Goal: Task Accomplishment & Management: Use online tool/utility

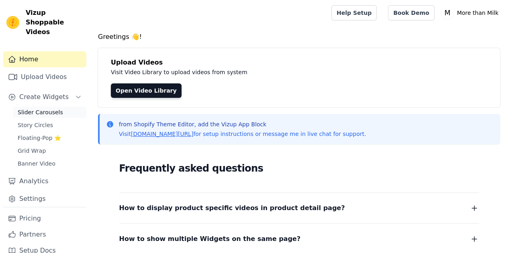
click at [40, 108] on span "Slider Carousels" at bounding box center [40, 112] width 45 height 8
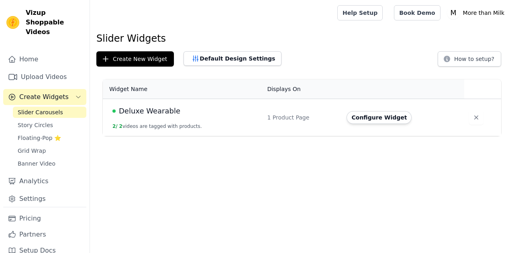
click at [169, 108] on span "Deluxe Wearable" at bounding box center [149, 111] width 61 height 11
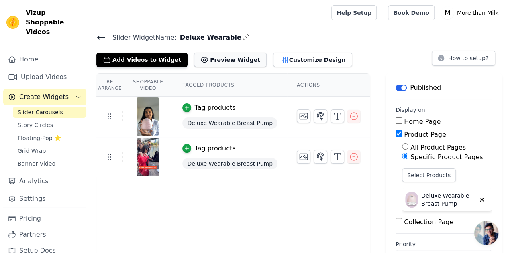
click at [228, 61] on button "Preview Widget" at bounding box center [230, 60] width 72 height 14
click at [103, 37] on icon at bounding box center [101, 37] width 7 height 3
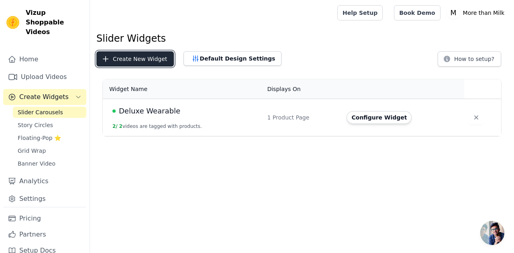
click at [122, 60] on button "Create New Widget" at bounding box center [134, 58] width 77 height 15
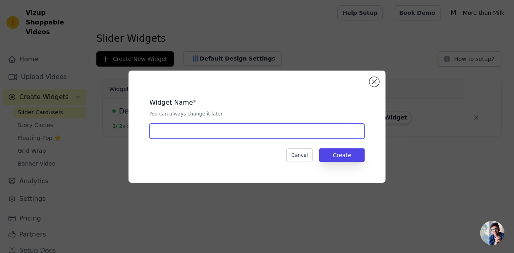
click at [182, 134] on input "text" at bounding box center [256, 131] width 215 height 15
type input "Homepage UGC"
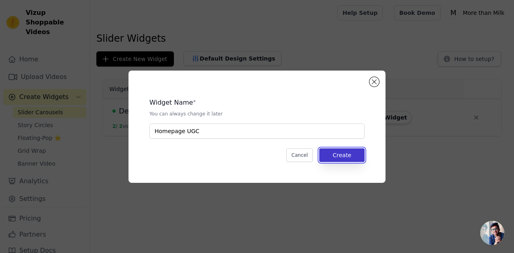
click at [326, 155] on button "Create" at bounding box center [341, 155] width 45 height 14
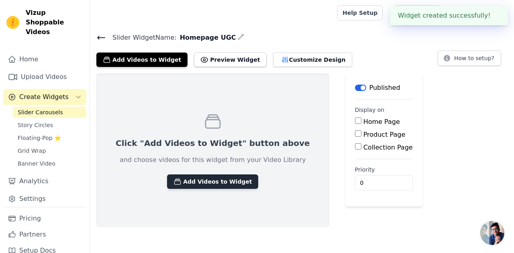
click at [201, 177] on button "Add Videos to Widget" at bounding box center [212, 182] width 91 height 14
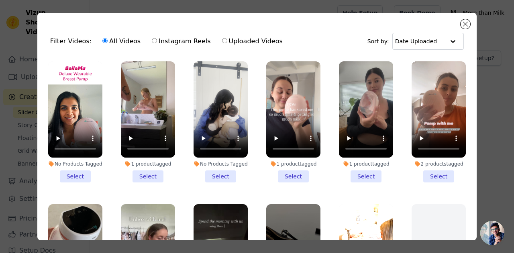
click at [143, 170] on li "1 product tagged Select" at bounding box center [148, 121] width 54 height 121
click at [0, 0] on input "1 product tagged Select" at bounding box center [0, 0] width 0 height 0
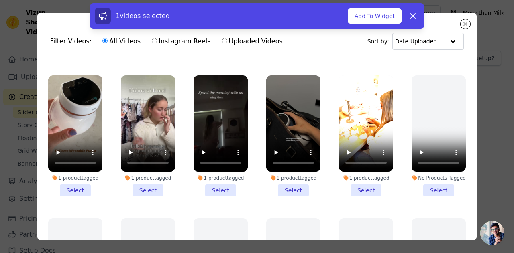
scroll to position [130, 0]
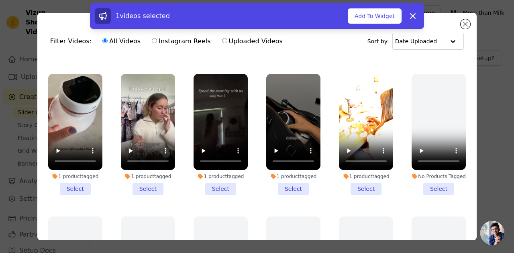
click at [352, 179] on li "1 product tagged Select" at bounding box center [366, 134] width 54 height 121
click at [0, 0] on input "1 product tagged Select" at bounding box center [0, 0] width 0 height 0
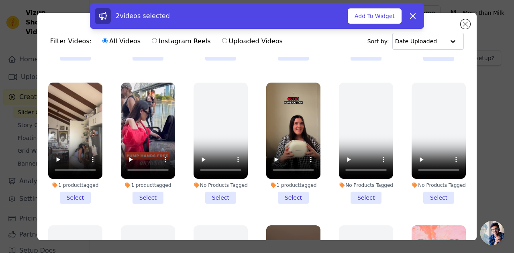
scroll to position [551, 0]
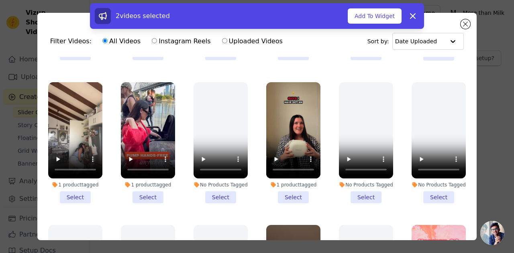
click at [287, 182] on li "1 product tagged Select" at bounding box center [293, 142] width 54 height 121
click at [0, 0] on input "1 product tagged Select" at bounding box center [0, 0] width 0 height 0
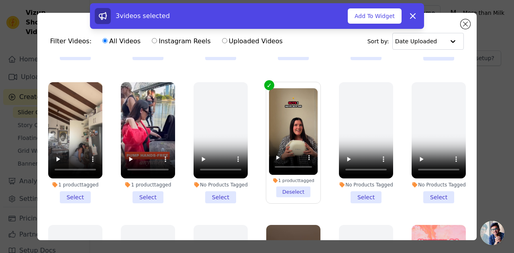
click at [146, 180] on li "1 product tagged Select" at bounding box center [148, 142] width 54 height 121
click at [0, 0] on input "1 product tagged Select" at bounding box center [0, 0] width 0 height 0
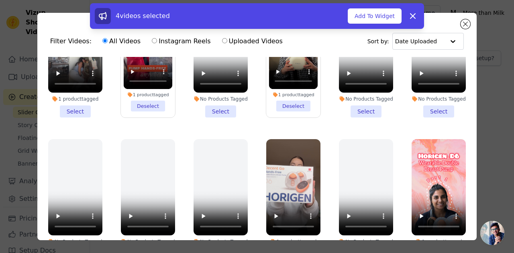
scroll to position [688, 0]
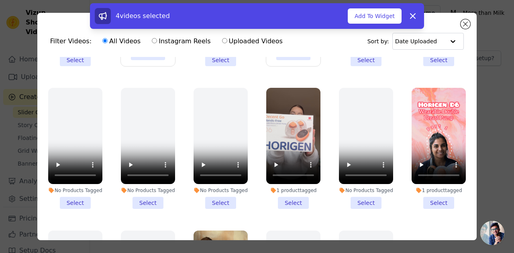
click at [279, 185] on li "1 product tagged Select" at bounding box center [293, 148] width 54 height 121
click at [0, 0] on input "1 product tagged Select" at bounding box center [0, 0] width 0 height 0
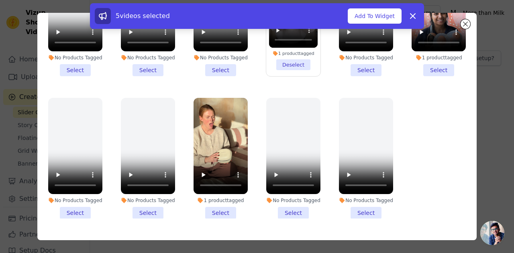
scroll to position [68, 0]
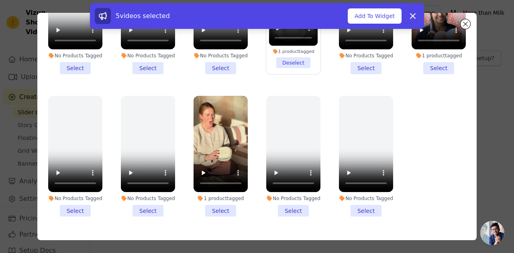
click at [214, 189] on li "1 product tagged Select" at bounding box center [220, 156] width 54 height 121
click at [0, 0] on input "1 product tagged Select" at bounding box center [0, 0] width 0 height 0
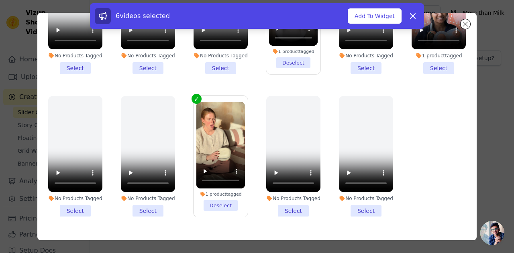
click at [420, 50] on li "1 product tagged Select" at bounding box center [438, 13] width 54 height 121
click at [0, 0] on input "1 product tagged Select" at bounding box center [0, 0] width 0 height 0
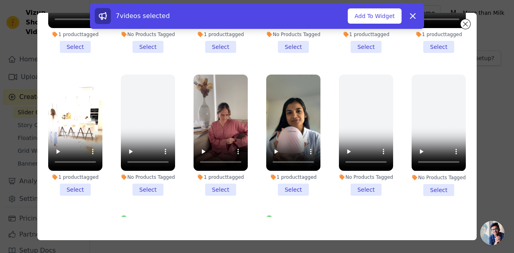
scroll to position [347, 0]
click at [216, 175] on li "1 product tagged Select" at bounding box center [220, 135] width 54 height 121
click at [0, 0] on input "1 product tagged Select" at bounding box center [0, 0] width 0 height 0
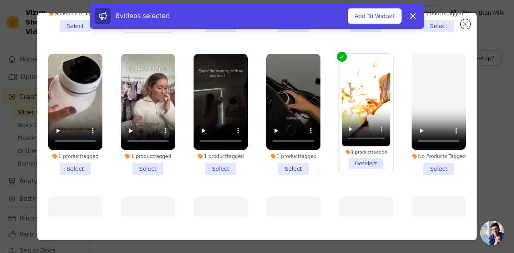
scroll to position [73, 0]
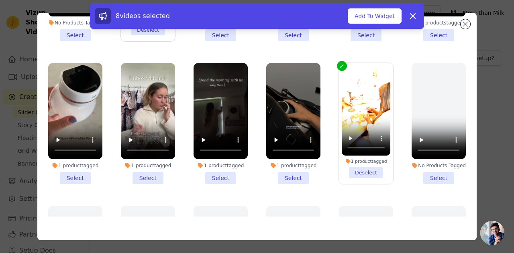
click at [284, 171] on li "1 product tagged Select" at bounding box center [293, 123] width 54 height 121
click at [0, 0] on input "1 product tagged Select" at bounding box center [0, 0] width 0 height 0
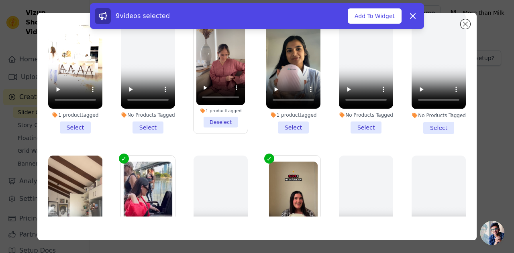
scroll to position [341, 0]
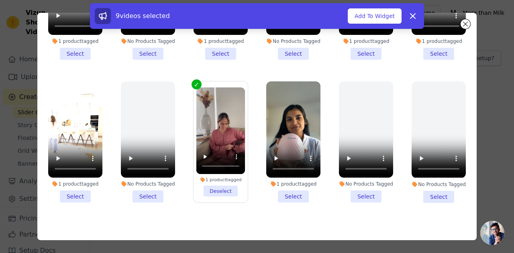
click at [63, 181] on li "1 product tagged Select" at bounding box center [75, 141] width 54 height 121
click at [0, 0] on input "1 product tagged Select" at bounding box center [0, 0] width 0 height 0
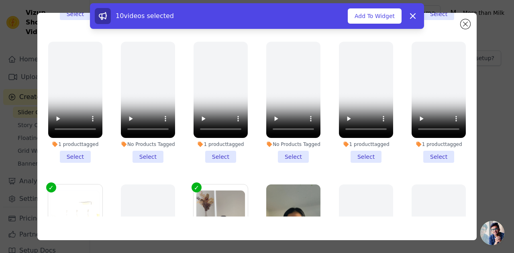
click at [189, 101] on div "1 product tagged Select" at bounding box center [220, 102] width 63 height 130
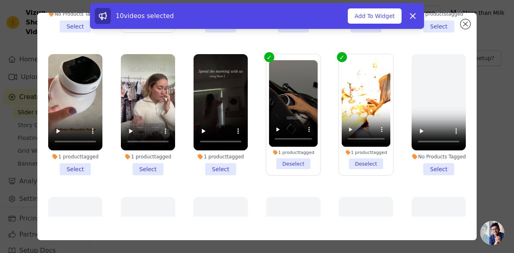
scroll to position [79, 0]
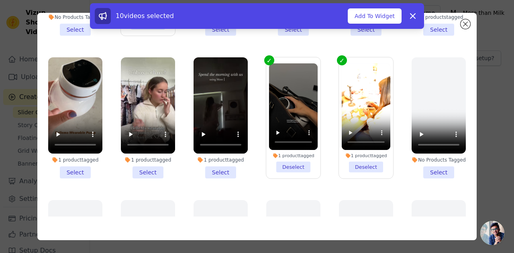
click at [146, 167] on li "1 product tagged Select" at bounding box center [148, 117] width 54 height 121
click at [0, 0] on input "1 product tagged Select" at bounding box center [0, 0] width 0 height 0
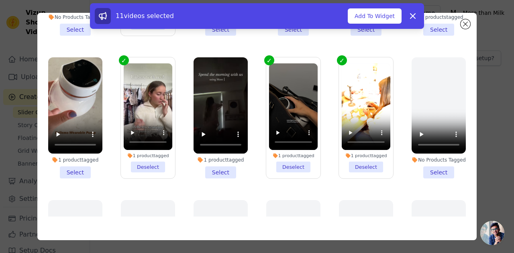
scroll to position [0, 0]
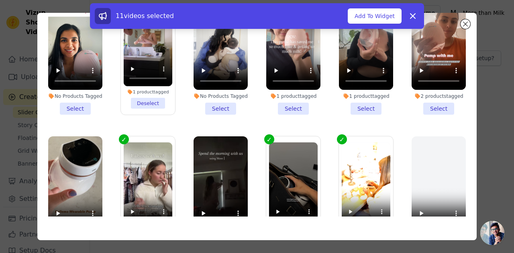
click at [213, 105] on li "No Products Tagged Select" at bounding box center [220, 54] width 54 height 121
click at [0, 0] on input "No Products Tagged Select" at bounding box center [0, 0] width 0 height 0
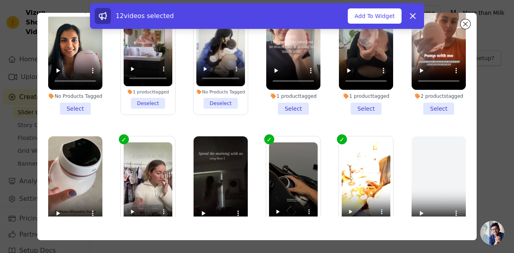
scroll to position [55, 0]
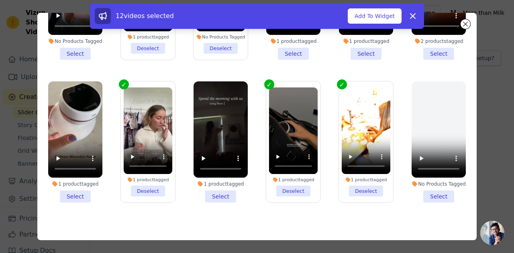
click at [75, 192] on li "1 product tagged Select" at bounding box center [75, 141] width 54 height 121
click at [0, 0] on input "1 product tagged Select" at bounding box center [0, 0] width 0 height 0
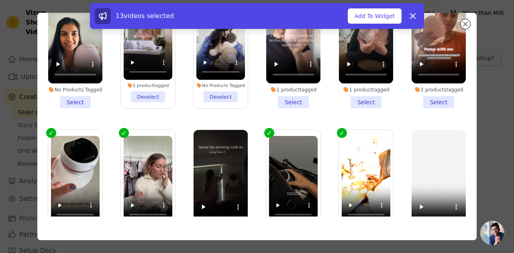
scroll to position [0, 0]
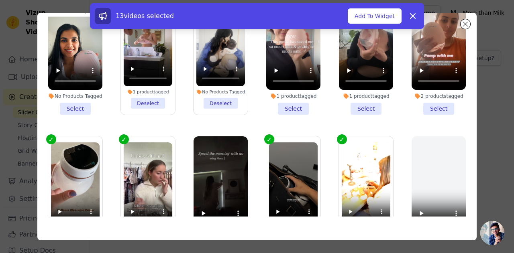
click at [285, 105] on li "1 product tagged Select" at bounding box center [293, 54] width 54 height 121
click at [0, 0] on input "1 product tagged Select" at bounding box center [0, 0] width 0 height 0
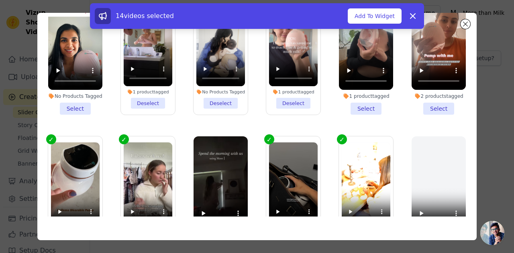
scroll to position [52, 0]
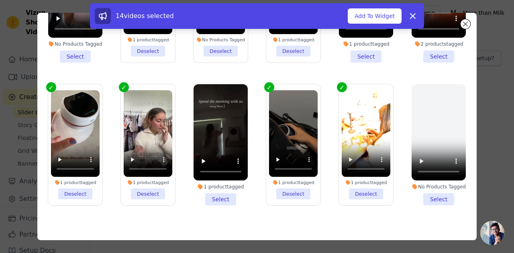
click at [223, 195] on li "1 product tagged Select" at bounding box center [220, 144] width 54 height 121
click at [0, 0] on input "1 product tagged Select" at bounding box center [0, 0] width 0 height 0
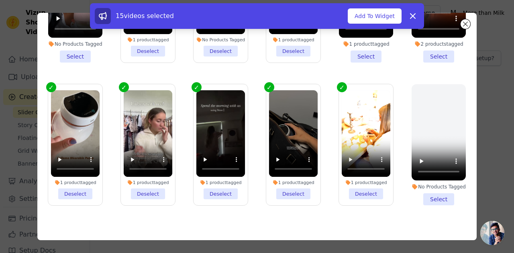
click at [352, 57] on li "1 product tagged Select" at bounding box center [366, 1] width 54 height 121
click at [0, 0] on input "1 product tagged Select" at bounding box center [0, 0] width 0 height 0
click at [79, 53] on li "No Products Tagged Select" at bounding box center [75, 1] width 54 height 121
click at [0, 0] on input "No Products Tagged Select" at bounding box center [0, 0] width 0 height 0
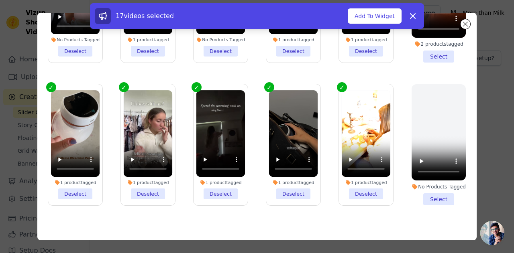
click at [423, 52] on li "2 products tagged Select" at bounding box center [438, 1] width 54 height 121
click at [0, 0] on input "2 products tagged Select" at bounding box center [0, 0] width 0 height 0
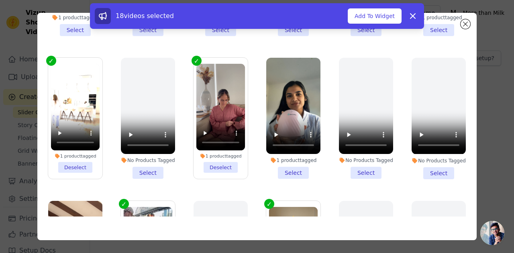
scroll to position [365, 0]
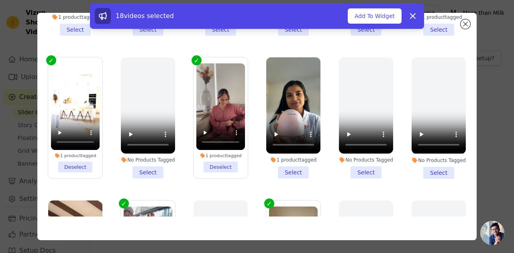
click at [282, 157] on li "1 product tagged Select" at bounding box center [293, 117] width 54 height 121
click at [0, 0] on input "1 product tagged Select" at bounding box center [0, 0] width 0 height 0
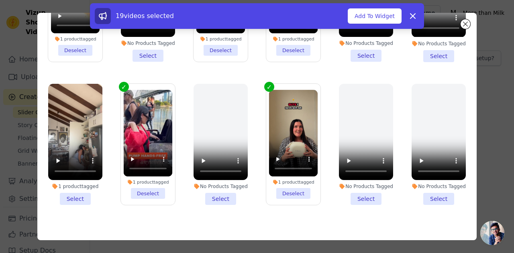
scroll to position [498, 0]
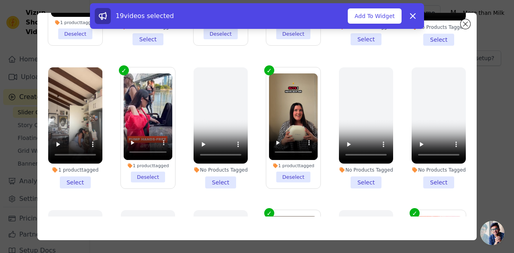
click at [79, 163] on li "1 product tagged Select" at bounding box center [75, 127] width 54 height 121
click at [0, 0] on input "1 product tagged Select" at bounding box center [0, 0] width 0 height 0
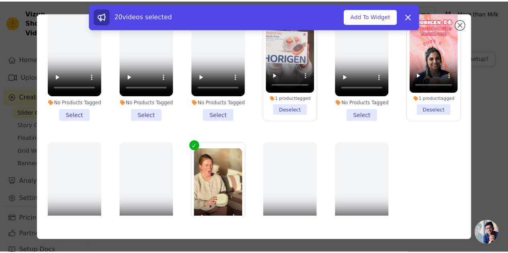
scroll to position [755, 0]
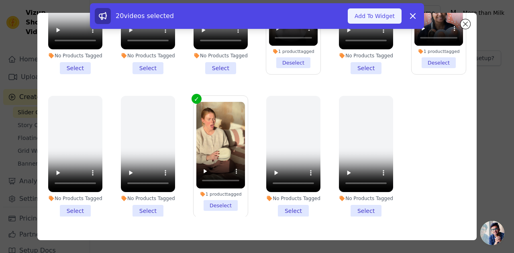
click at [381, 13] on button "Add To Widget" at bounding box center [374, 15] width 54 height 15
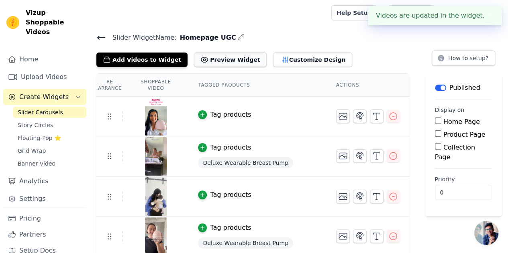
click at [217, 58] on button "Preview Widget" at bounding box center [230, 60] width 72 height 14
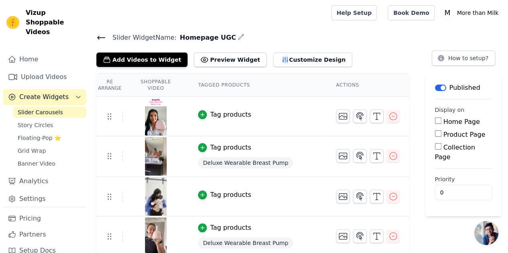
click at [443, 122] on label "Home Page" at bounding box center [461, 122] width 37 height 8
click at [435, 122] on input "Home Page" at bounding box center [438, 121] width 6 height 6
checkbox input "true"
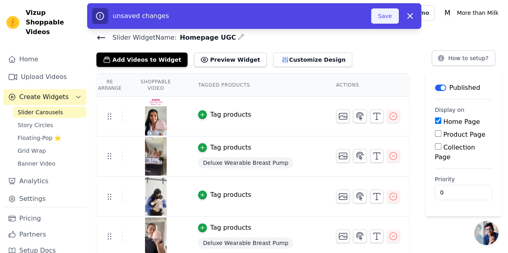
click at [390, 19] on button "Save" at bounding box center [384, 15] width 27 height 15
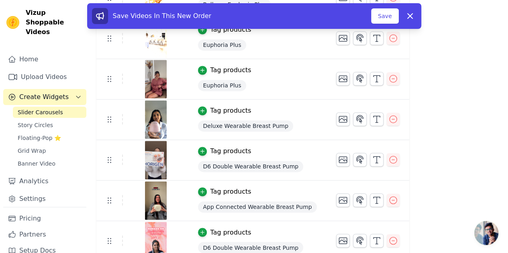
scroll to position [536, 0]
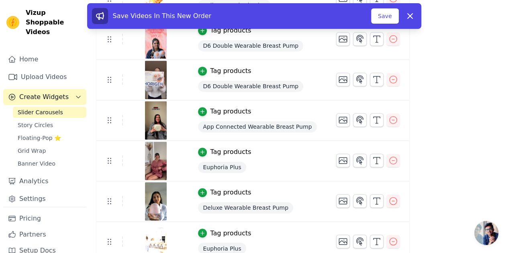
click at [110, 123] on tr "Tag products App Connected Wearable Breast Pump" at bounding box center [252, 120] width 313 height 41
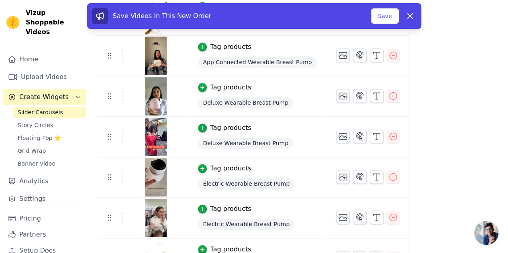
scroll to position [610, 0]
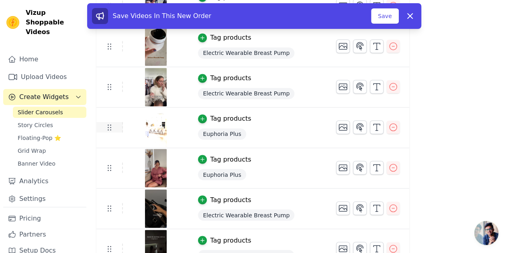
click at [108, 126] on icon at bounding box center [109, 127] width 10 height 10
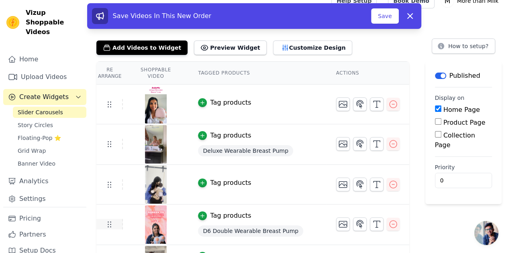
scroll to position [11, 0]
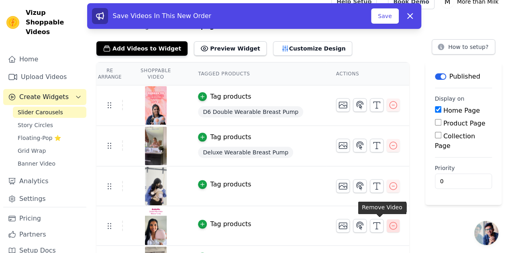
click at [388, 227] on icon "button" at bounding box center [393, 226] width 10 height 10
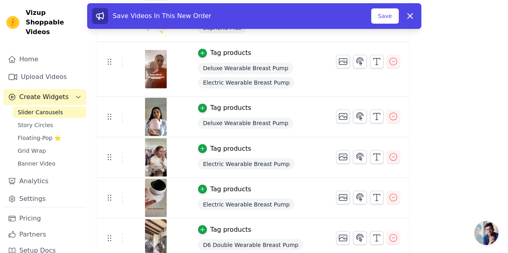
scroll to position [624, 0]
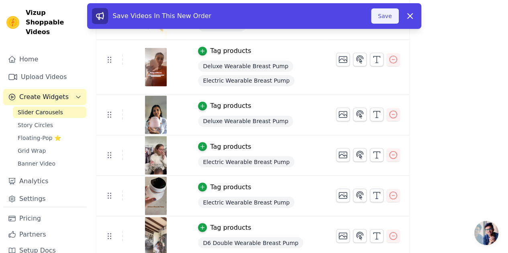
click at [380, 13] on button "Save" at bounding box center [384, 15] width 27 height 15
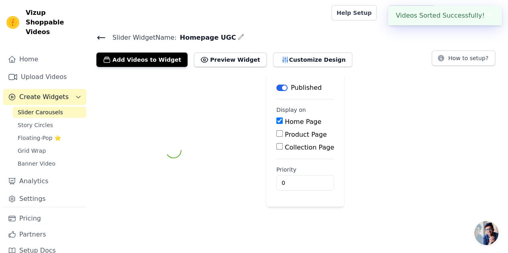
scroll to position [0, 0]
